Goal: Information Seeking & Learning: Check status

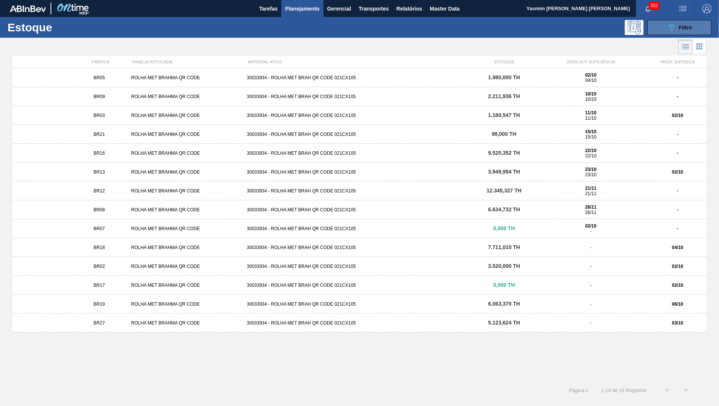
click at [667, 26] on icon "089F7B8B-B2A5-4AFE-B5C0-19BA573D28AC" at bounding box center [671, 27] width 9 height 9
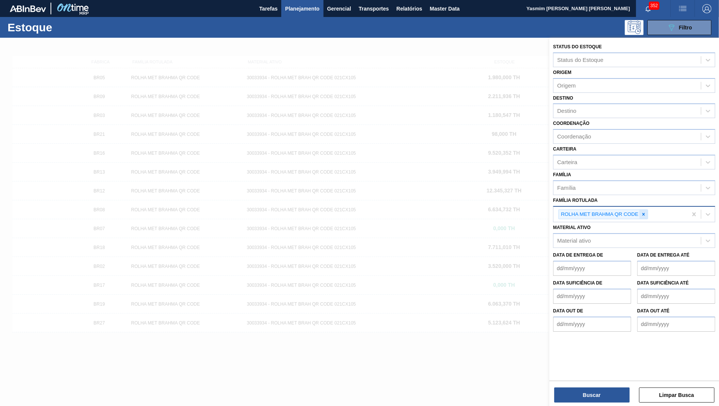
click at [645, 211] on icon at bounding box center [643, 213] width 5 height 5
type Rotulada "pure gold"
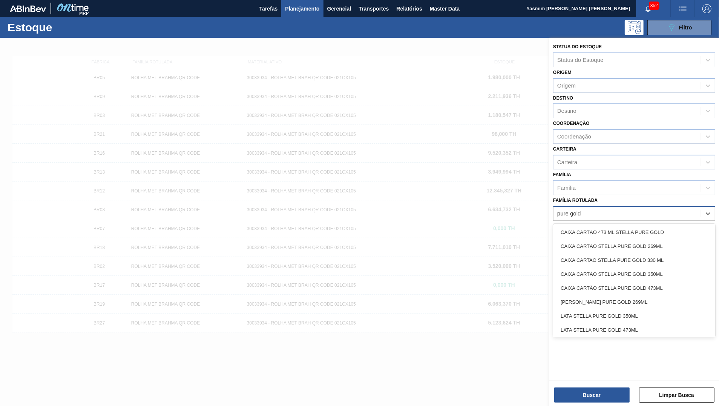
drag, startPoint x: 631, startPoint y: 279, endPoint x: 621, endPoint y: 317, distance: 38.9
click at [631, 281] on div "CAIXA CARTÃO STELLA PURE GOLD 473ML" at bounding box center [634, 288] width 162 height 14
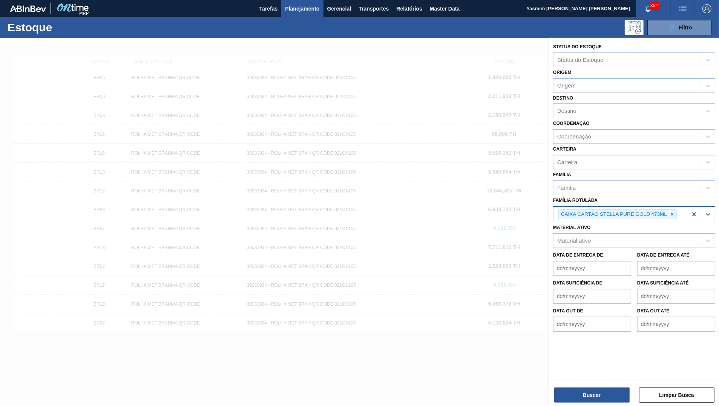
click at [612, 387] on div "Buscar Limpar Busca" at bounding box center [634, 390] width 170 height 21
click at [613, 392] on button "Buscar" at bounding box center [591, 394] width 75 height 15
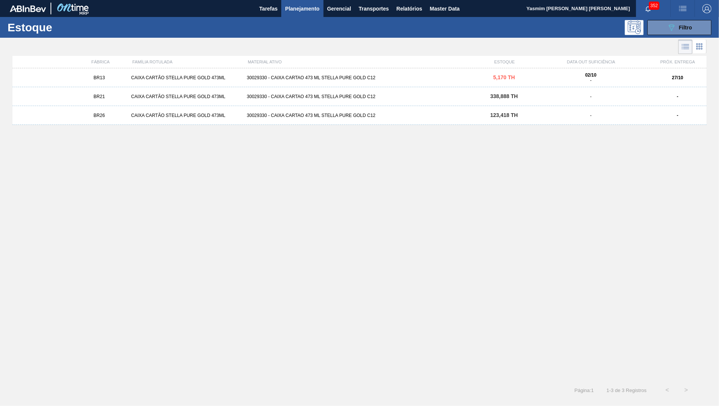
click at [291, 78] on div "30029330 - CAIXA CARTAO 473 ML STELLA PURE GOLD C12" at bounding box center [359, 77] width 231 height 5
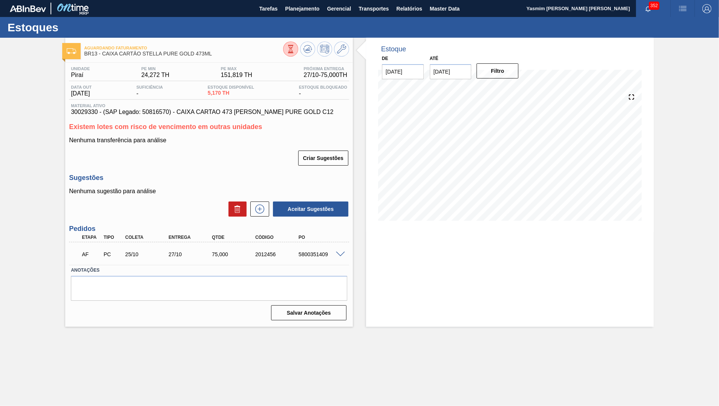
click at [344, 257] on span at bounding box center [340, 254] width 9 height 6
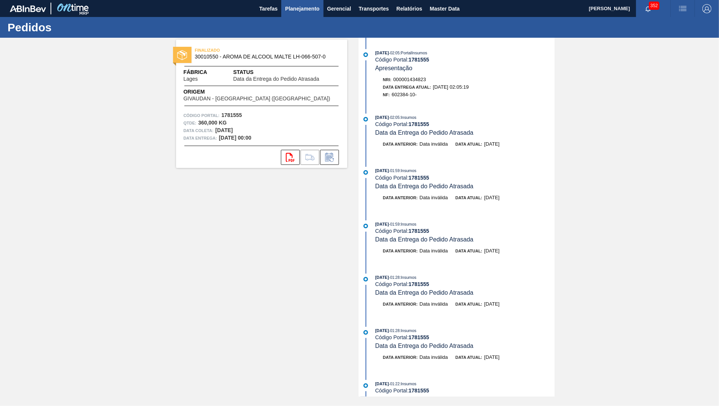
click at [293, 11] on span "Planejamento" at bounding box center [302, 8] width 34 height 9
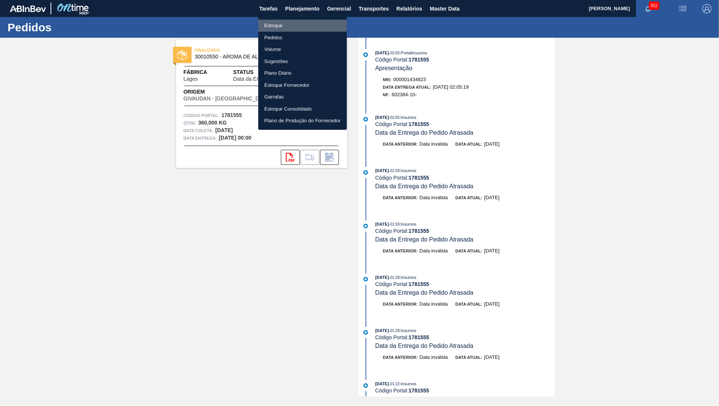
click at [279, 25] on li "Estoque" at bounding box center [302, 26] width 89 height 12
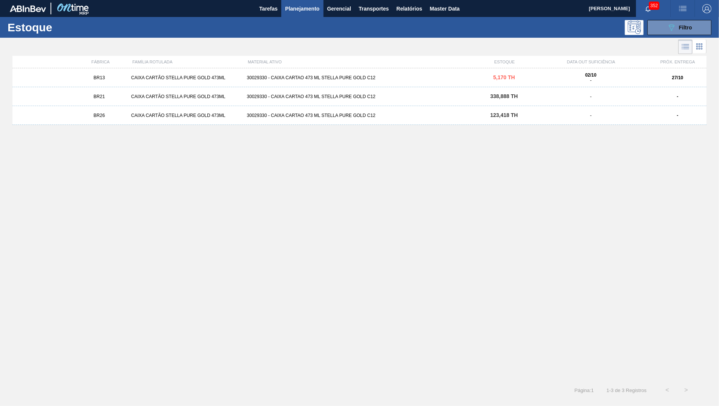
click at [299, 3] on button "Planejamento" at bounding box center [302, 8] width 42 height 17
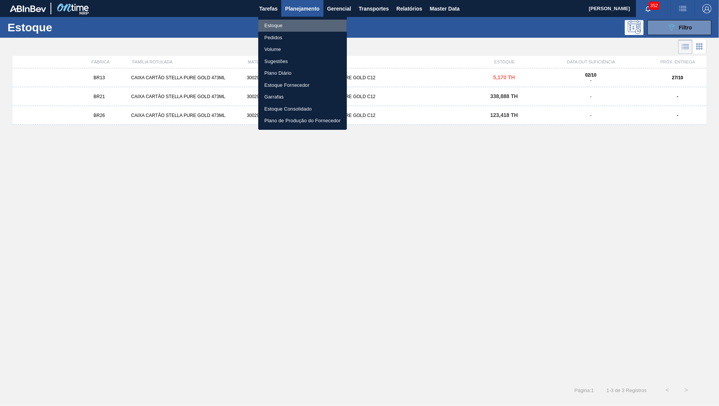
click at [287, 29] on li "Estoque" at bounding box center [302, 26] width 89 height 12
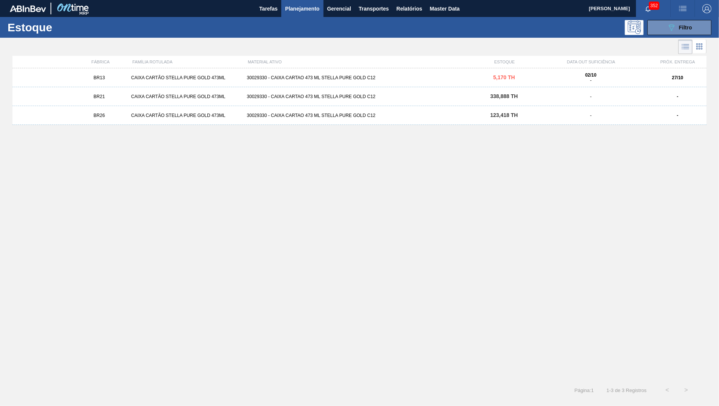
click at [293, 17] on div "Estoque 089F7B8B-B2A5-4AFE-B5C0-19BA573D28AC Filtro" at bounding box center [359, 27] width 719 height 21
click at [294, 6] on span "Planejamento" at bounding box center [302, 8] width 34 height 9
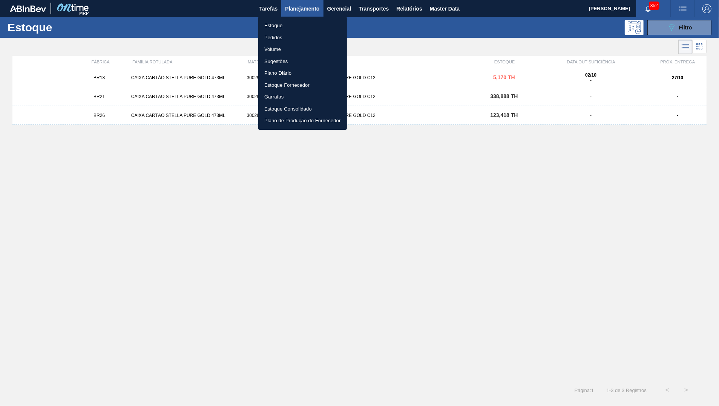
click at [276, 38] on li "Pedidos" at bounding box center [302, 38] width 89 height 12
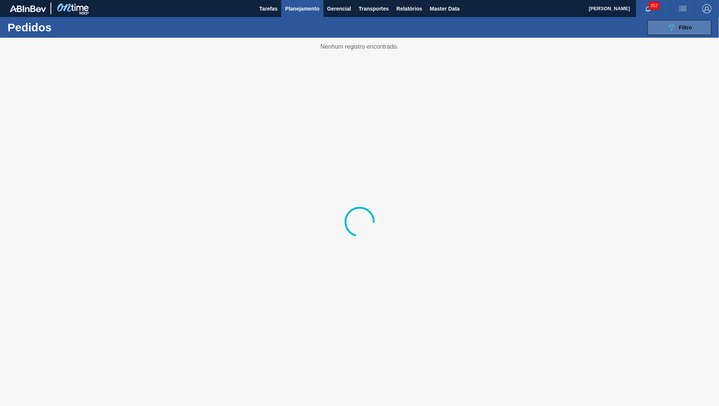
click at [665, 30] on button "089F7B8B-B2A5-4AFE-B5C0-19BA573D28AC Filtro" at bounding box center [679, 27] width 64 height 15
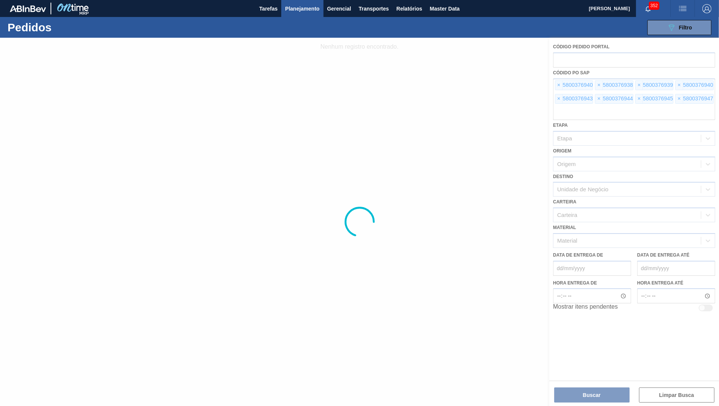
click at [559, 81] on div at bounding box center [359, 222] width 719 height 368
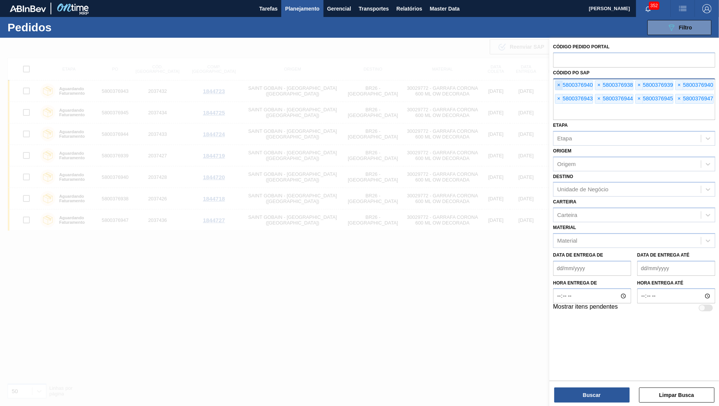
click at [562, 83] on span "×" at bounding box center [558, 85] width 7 height 9
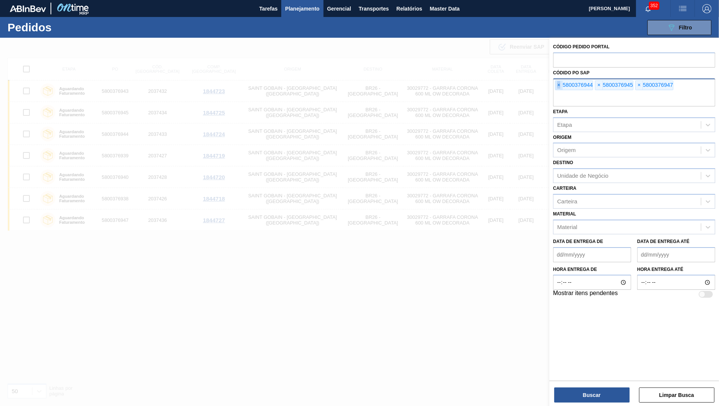
click at [562, 83] on span "×" at bounding box center [558, 85] width 7 height 9
click at [556, 83] on span "×" at bounding box center [558, 85] width 7 height 9
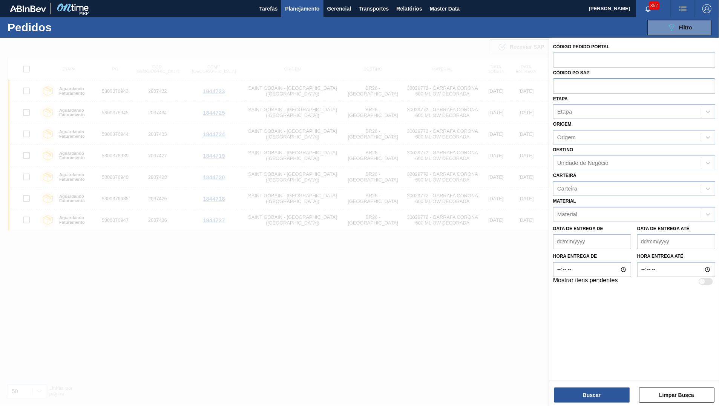
paste input "5800328719"
type input "5800328719"
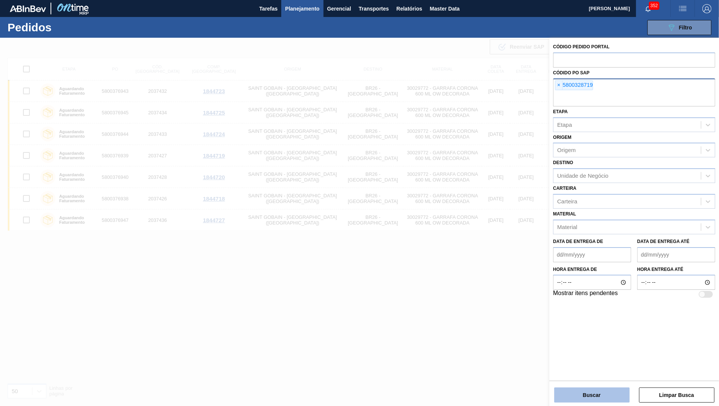
click at [599, 389] on button "Buscar" at bounding box center [591, 394] width 75 height 15
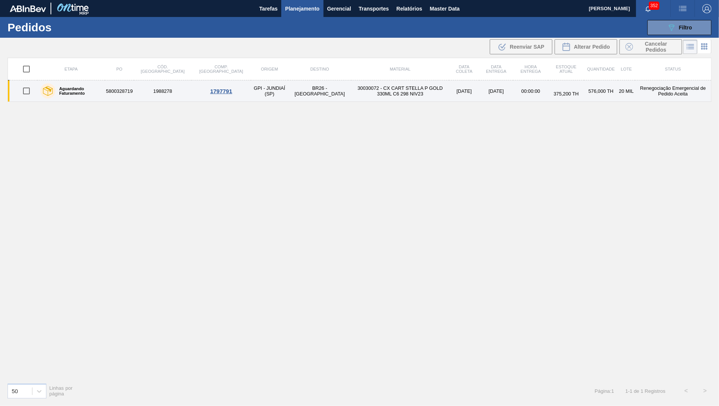
click at [351, 96] on td "30030072 - CX CART STELLA P GOLD 330ML C6 298 NIV23" at bounding box center [400, 90] width 98 height 21
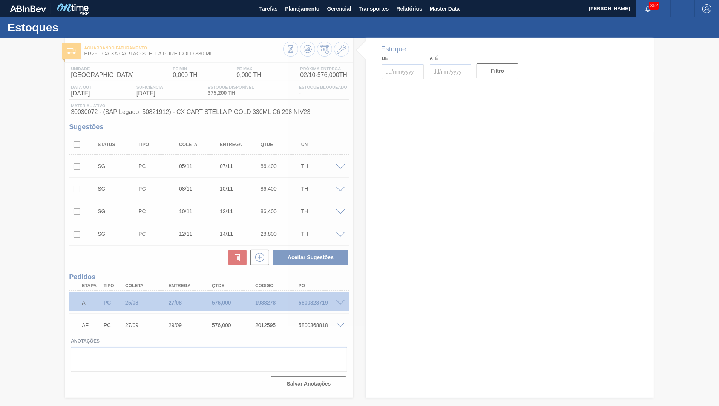
type input "[DATE]"
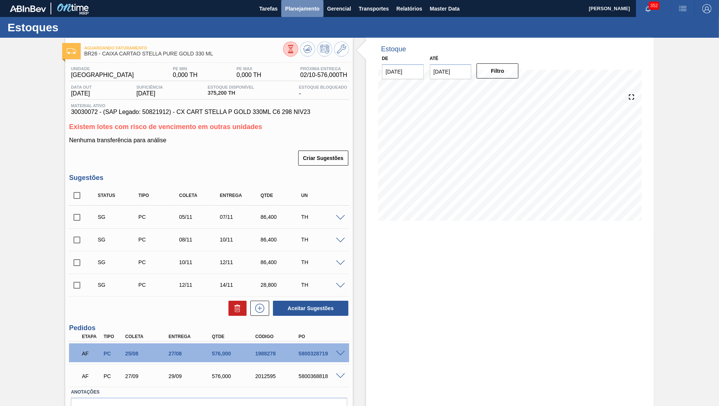
click at [309, 12] on span "Planejamento" at bounding box center [302, 8] width 34 height 9
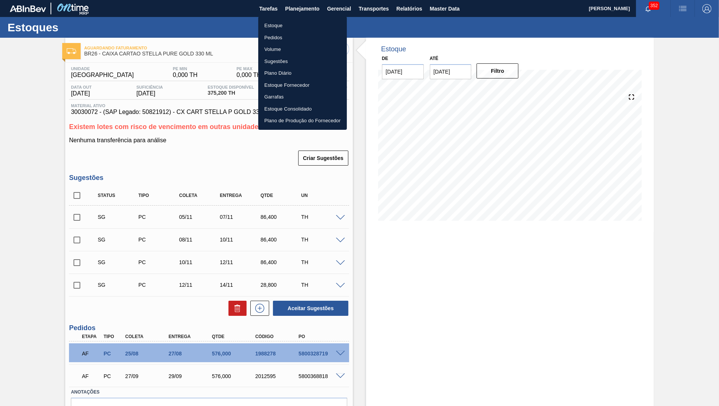
click at [293, 28] on li "Estoque" at bounding box center [302, 26] width 89 height 12
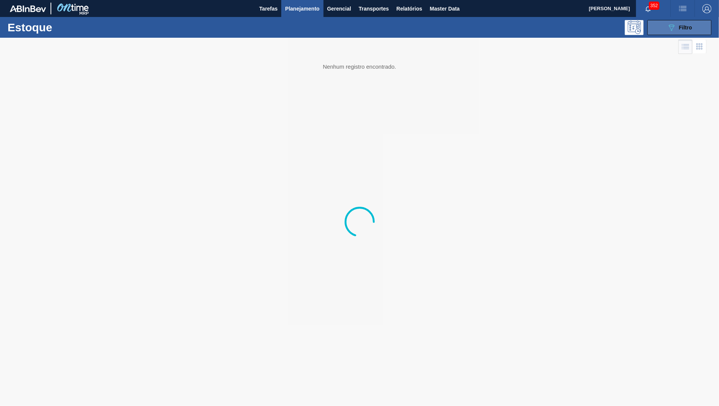
click at [697, 26] on button "089F7B8B-B2A5-4AFE-B5C0-19BA573D28AC Filtro" at bounding box center [679, 27] width 64 height 15
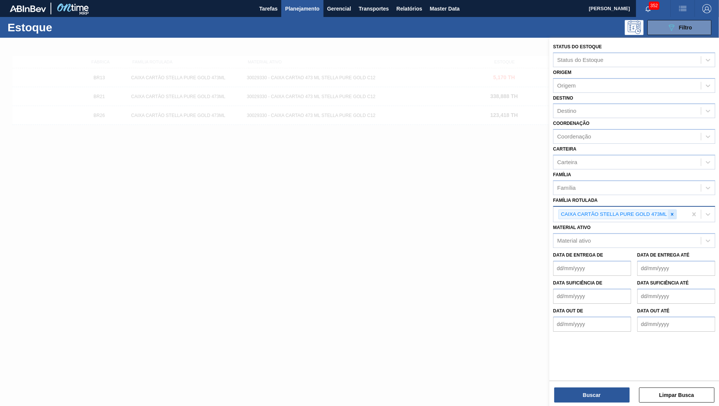
click at [674, 211] on icon at bounding box center [671, 213] width 5 height 5
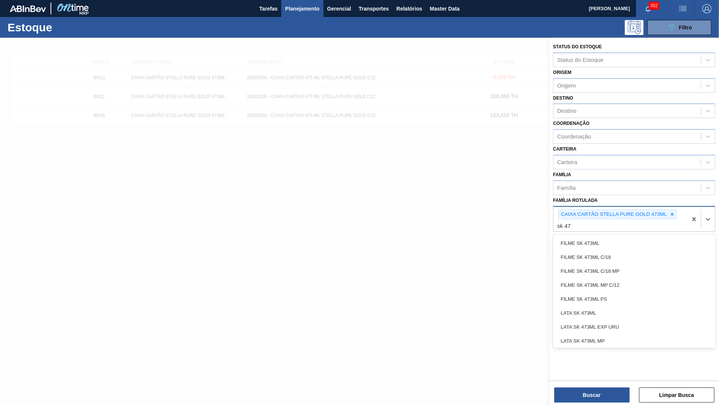
type Rotulada "sk 473"
click at [630, 278] on div "FILME SK 473ML MP C/12" at bounding box center [634, 283] width 162 height 14
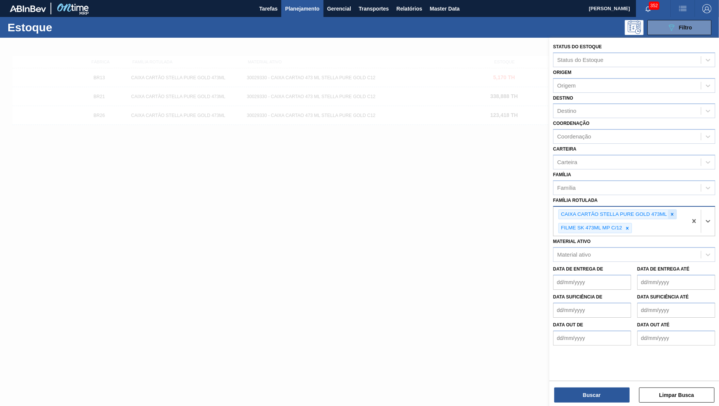
click at [675, 212] on icon at bounding box center [671, 213] width 5 height 5
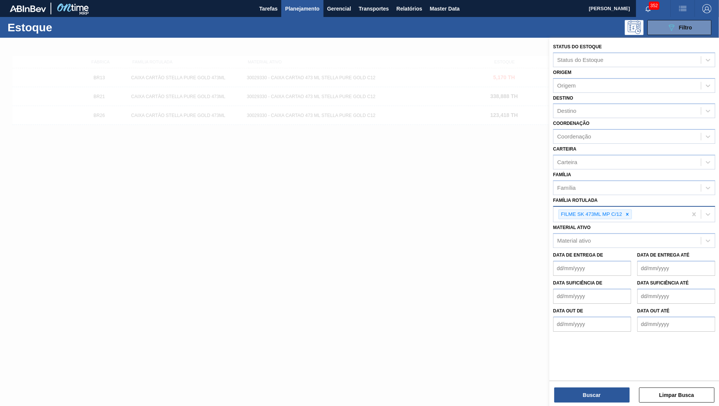
click at [605, 387] on div "Buscar Limpar Busca" at bounding box center [634, 390] width 170 height 21
click at [609, 390] on button "Buscar" at bounding box center [591, 394] width 75 height 15
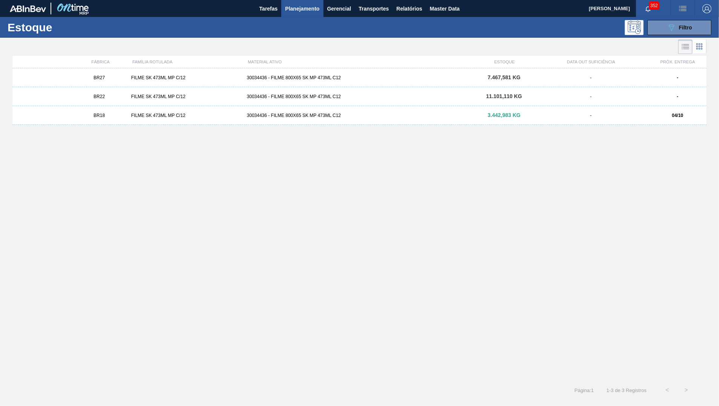
click at [623, 122] on div "BR18 FILME SK 473ML MP C/12 30034436 - FILME 800X65 SK MP 473ML C12 3.442,983 K…" at bounding box center [359, 115] width 694 height 19
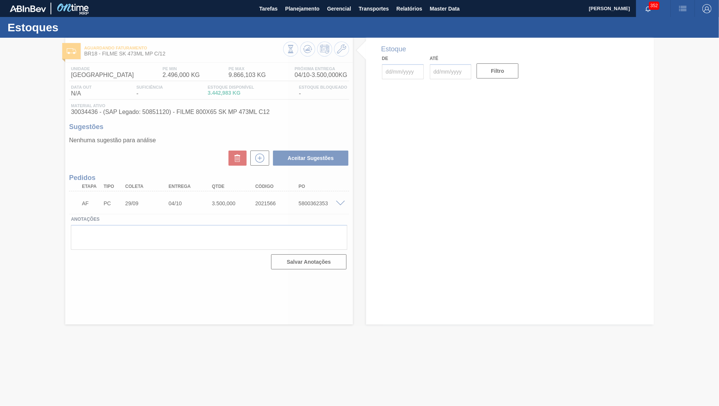
type input "[DATE]"
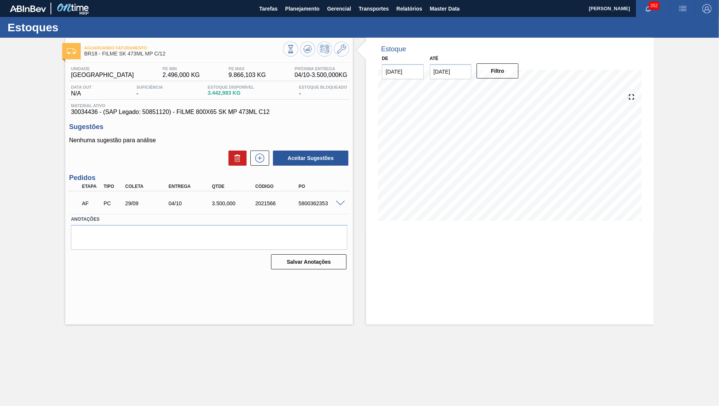
click at [232, 206] on div "3.500,000" at bounding box center [234, 203] width 49 height 6
click at [455, 72] on input "[DATE]" at bounding box center [451, 71] width 42 height 15
click at [501, 162] on div "31" at bounding box center [500, 163] width 10 height 10
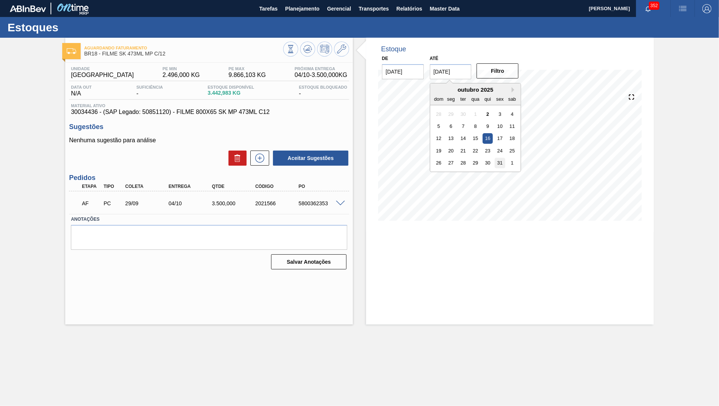
type input "[DATE]"
click at [499, 76] on button "Filtro" at bounding box center [497, 70] width 42 height 15
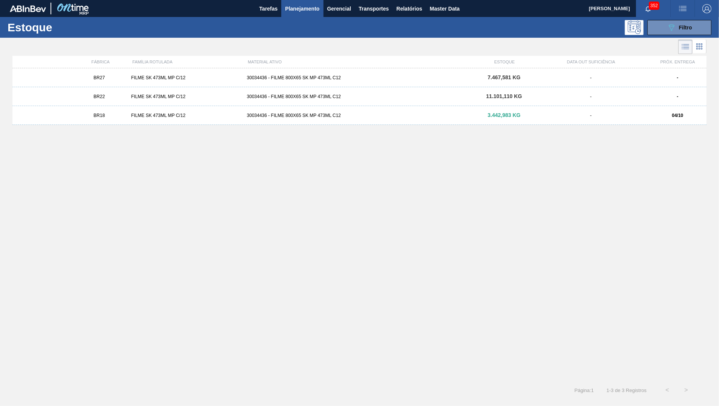
click at [515, 80] on span "7.467,581 KG" at bounding box center [503, 77] width 33 height 6
click at [421, 97] on div "30034436 - FILME 800X65 SK MP 473ML C12" at bounding box center [359, 96] width 231 height 5
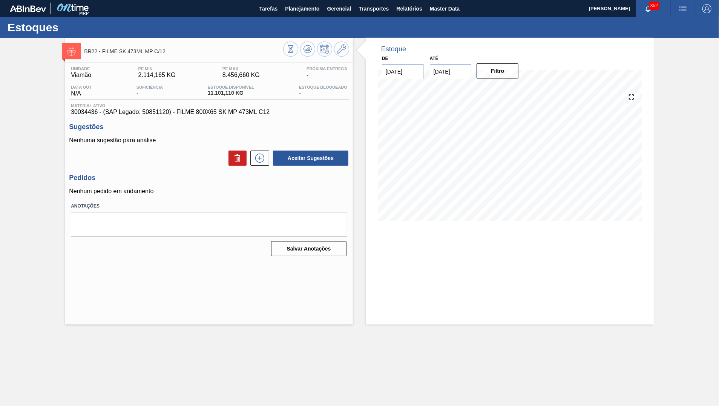
click at [469, 64] on input "[DATE]" at bounding box center [451, 71] width 42 height 15
click at [513, 87] on button "Next Month" at bounding box center [514, 89] width 5 height 5
click at [440, 170] on div "30" at bounding box center [439, 175] width 10 height 10
type input "[DATE]"
click at [501, 65] on button "Filtro" at bounding box center [497, 70] width 42 height 15
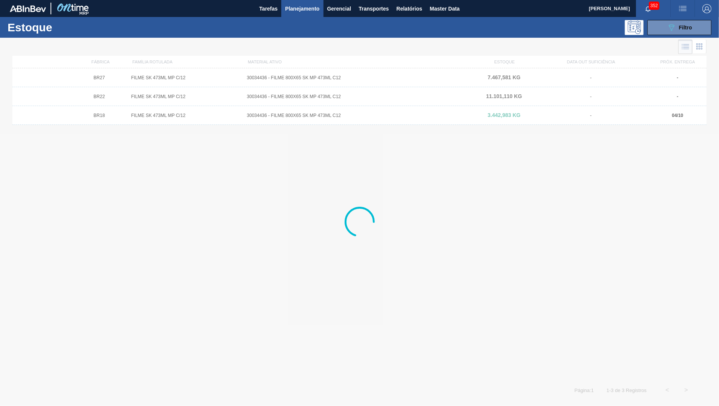
click at [564, 124] on div "BR18 FILME SK 473ML MP C/12 30034436 - FILME 800X65 SK MP 473ML C12 3.442,983 K…" at bounding box center [359, 115] width 694 height 19
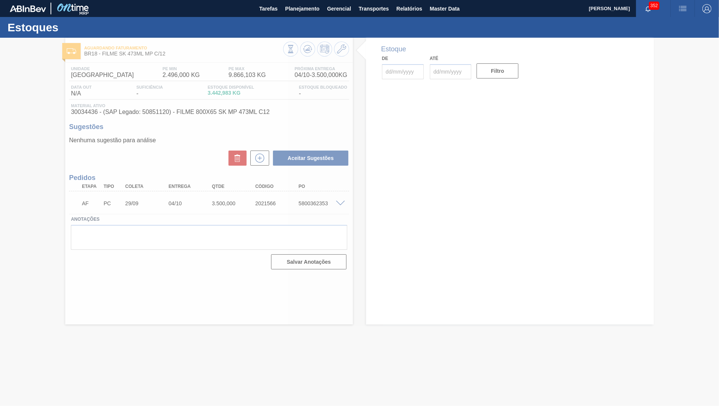
type input "[DATE]"
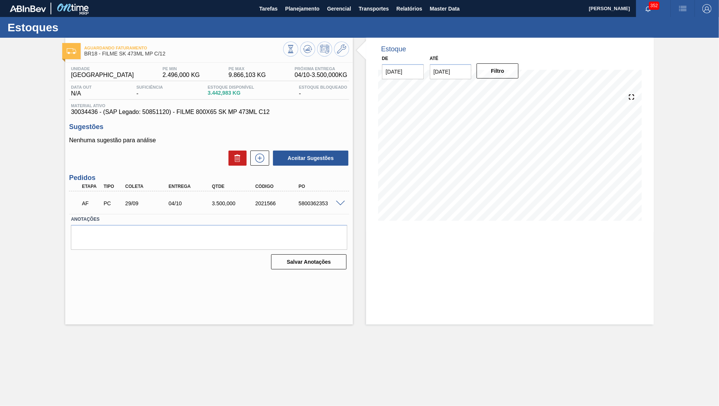
click at [342, 206] on span at bounding box center [340, 204] width 9 height 6
